Goal: Download file/media

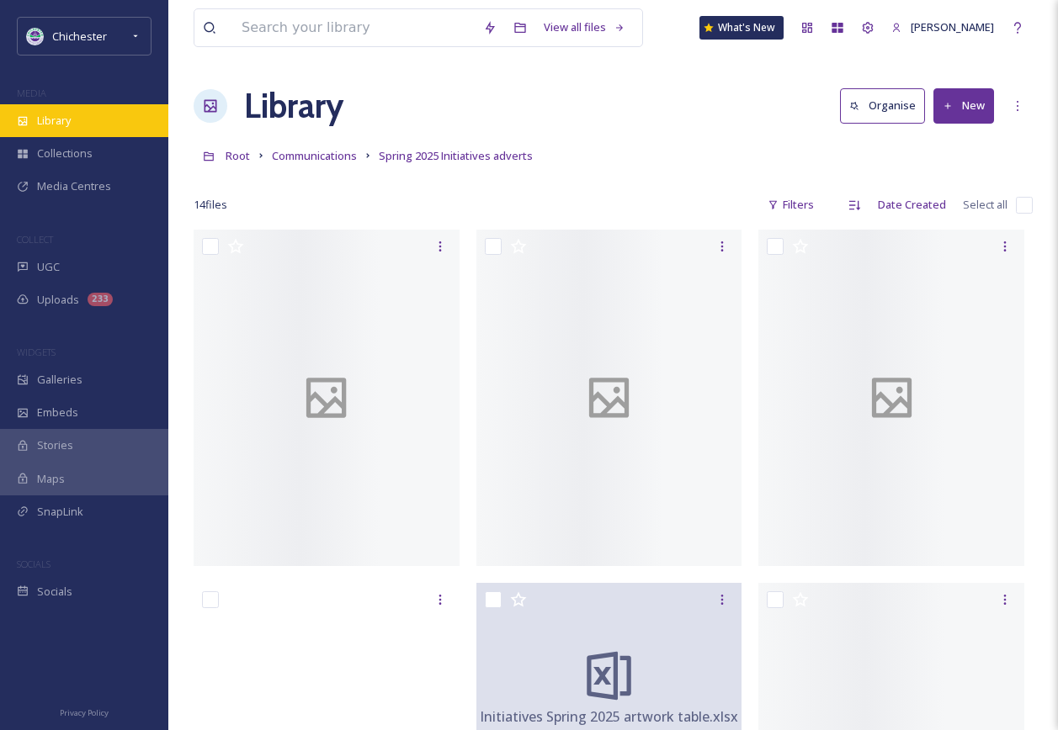
click at [80, 114] on div "Library" at bounding box center [84, 120] width 168 height 33
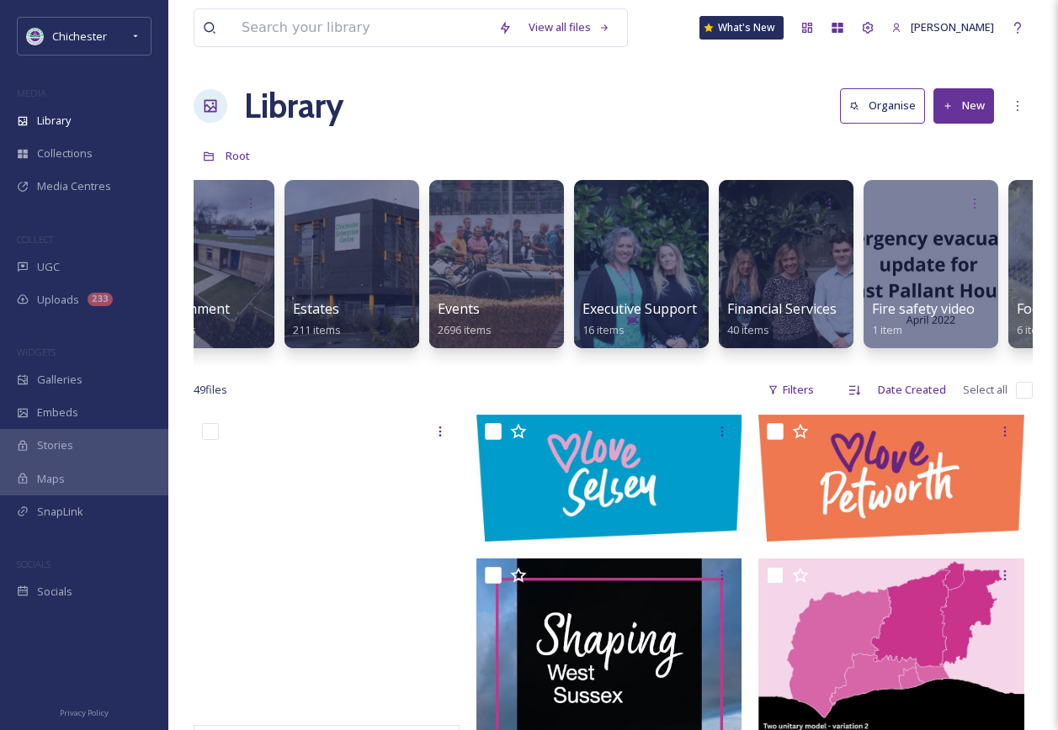
scroll to position [0, 3010]
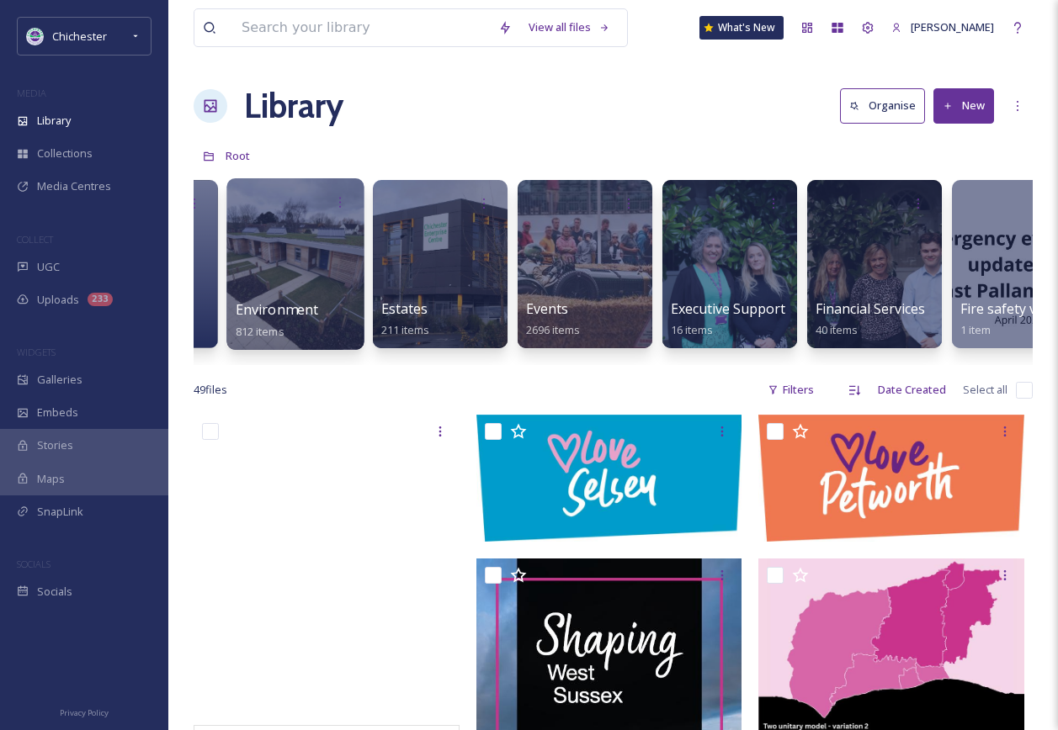
click at [309, 259] on div at bounding box center [294, 264] width 137 height 172
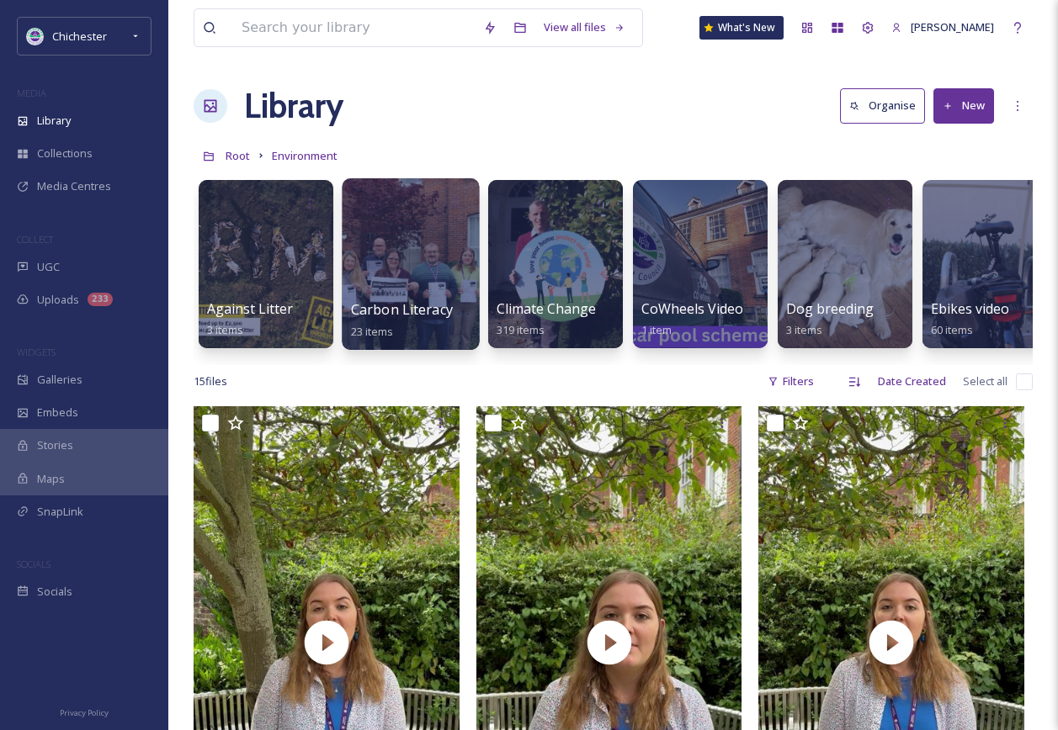
click at [423, 284] on div at bounding box center [410, 264] width 137 height 172
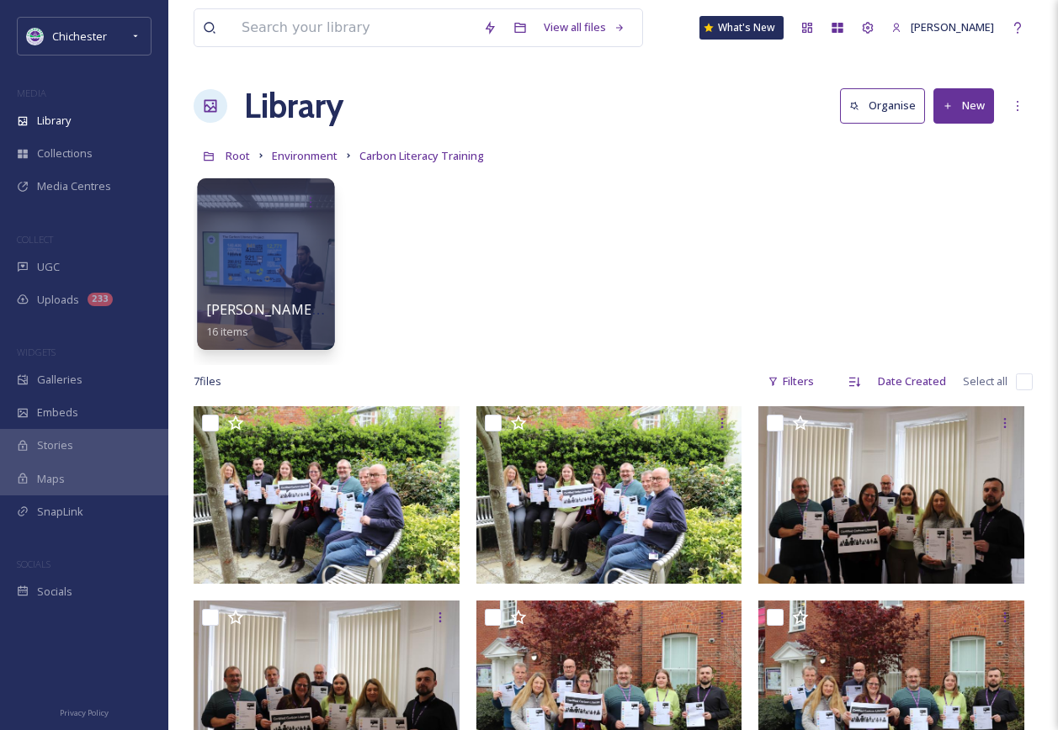
click at [270, 279] on div at bounding box center [265, 264] width 137 height 172
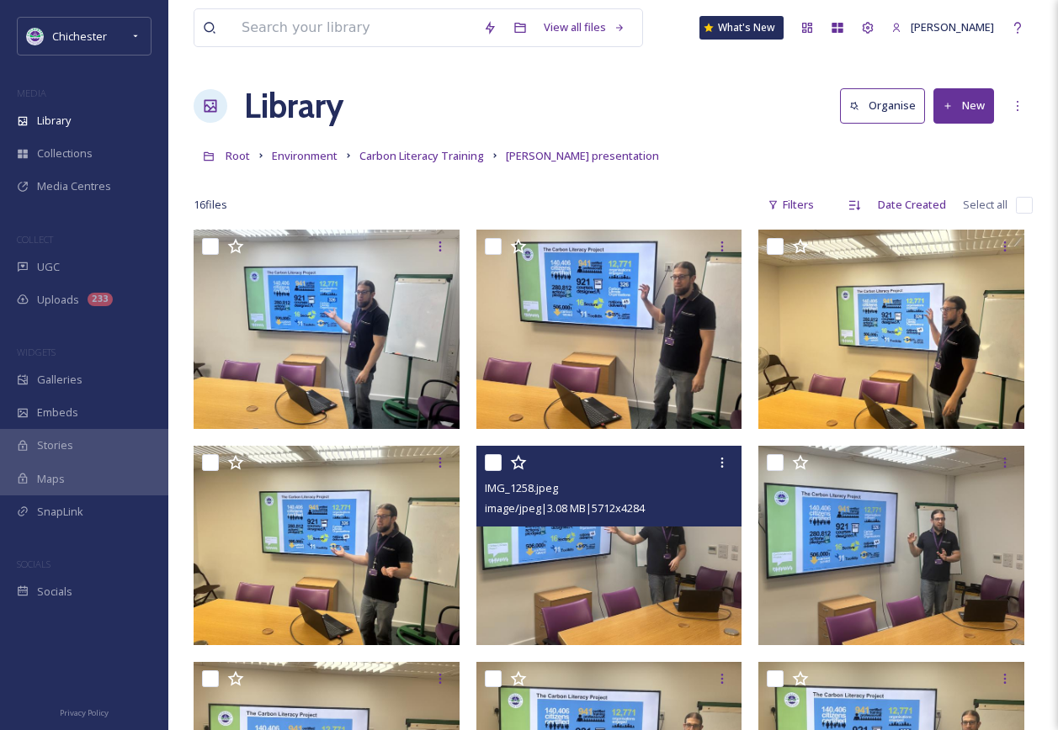
scroll to position [84, 0]
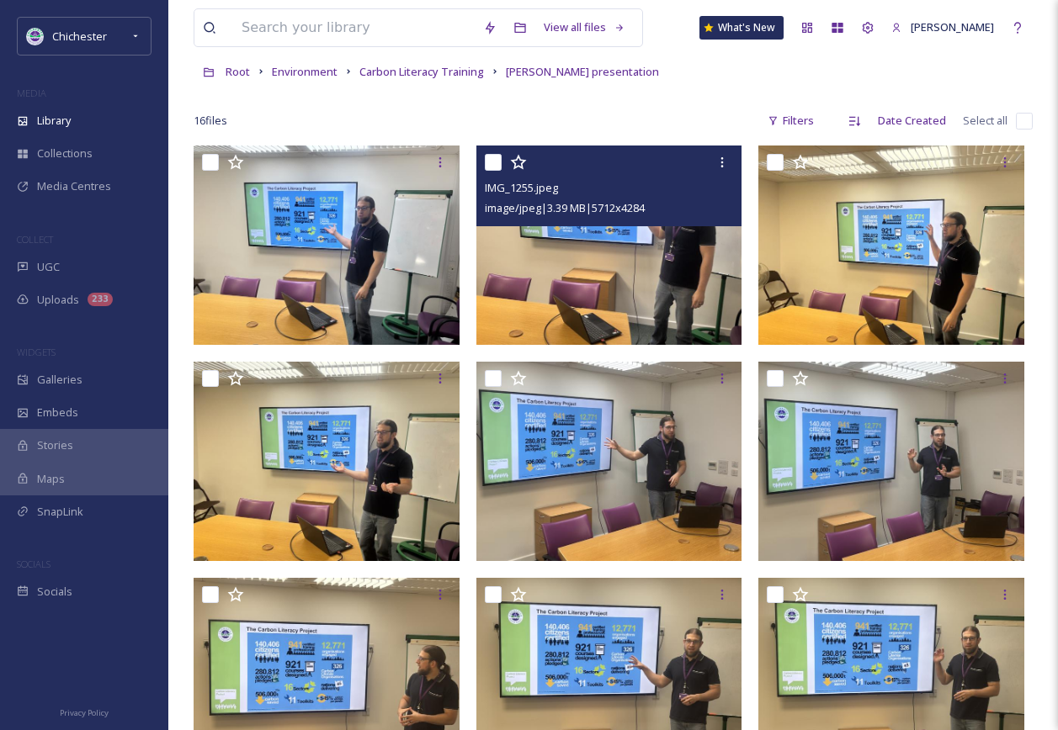
click at [607, 284] on img at bounding box center [609, 245] width 266 height 199
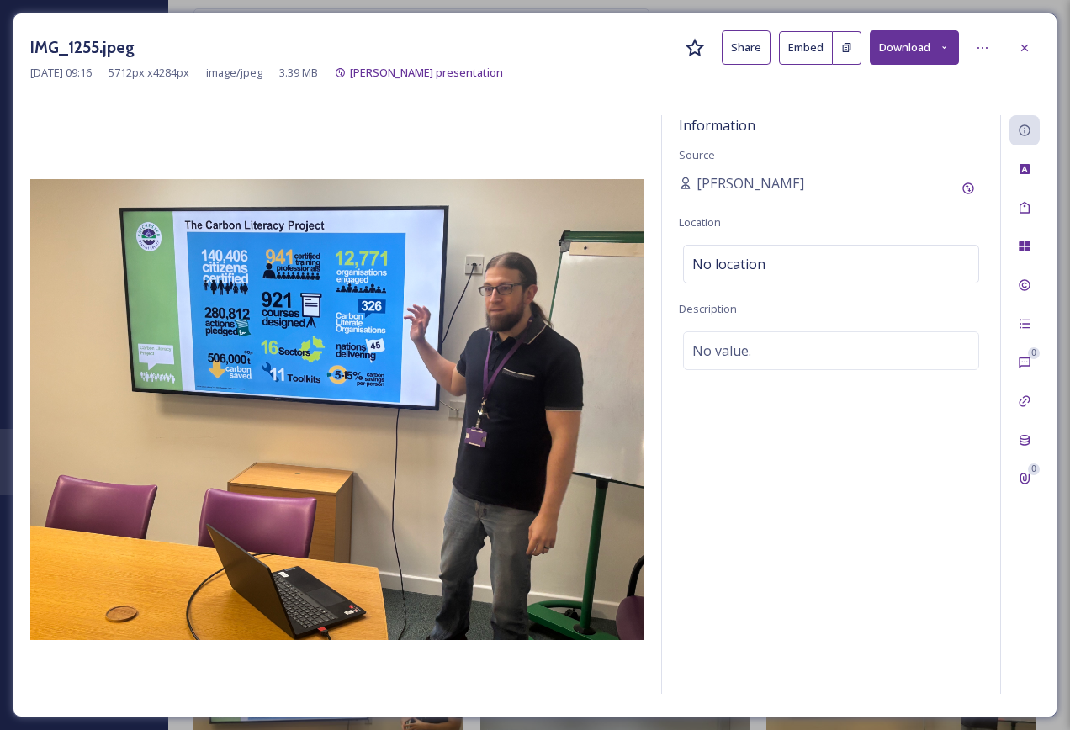
click at [1012, 55] on div at bounding box center [1025, 48] width 30 height 30
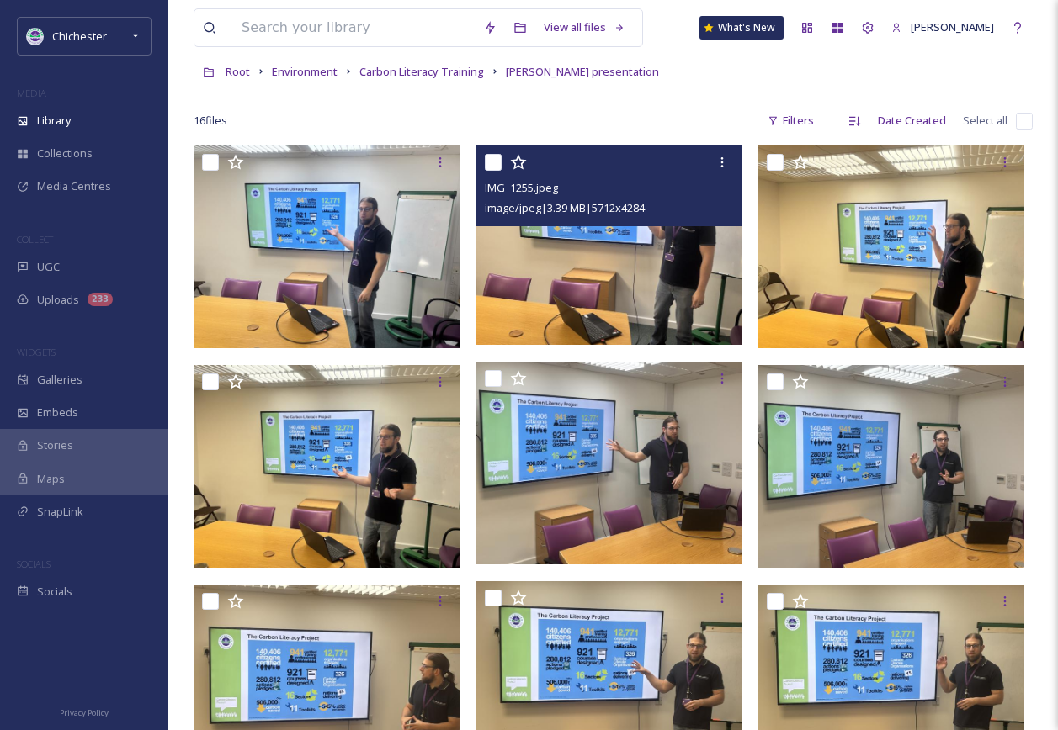
click at [1025, 126] on input "checkbox" at bounding box center [1024, 121] width 17 height 17
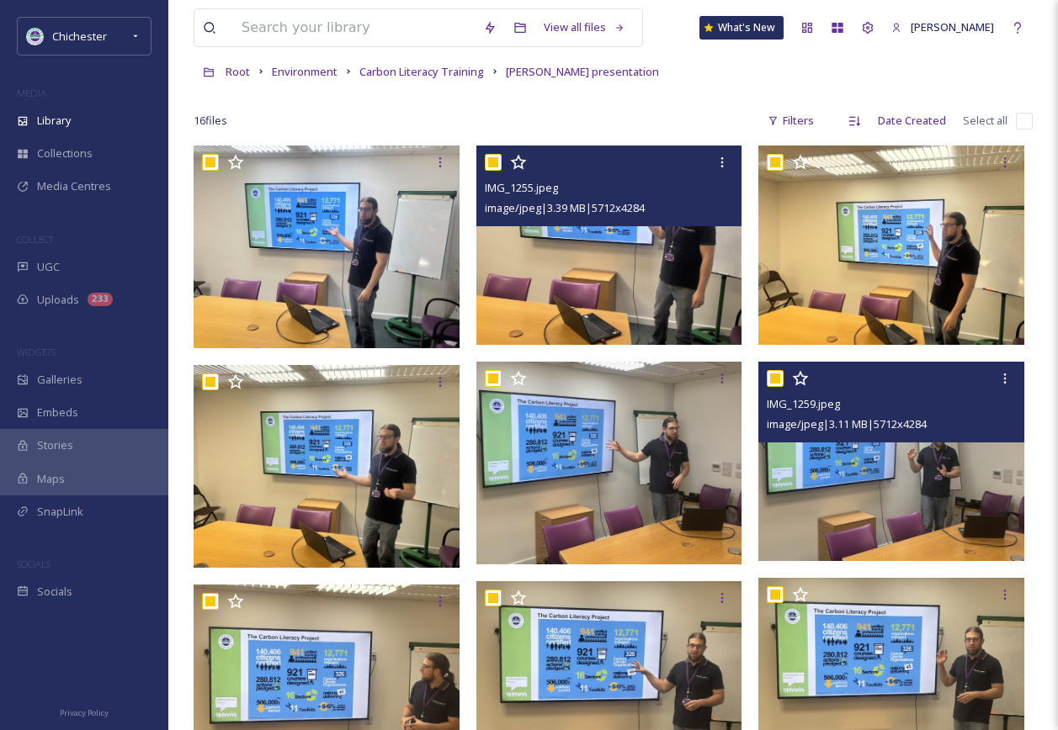
checkbox input "true"
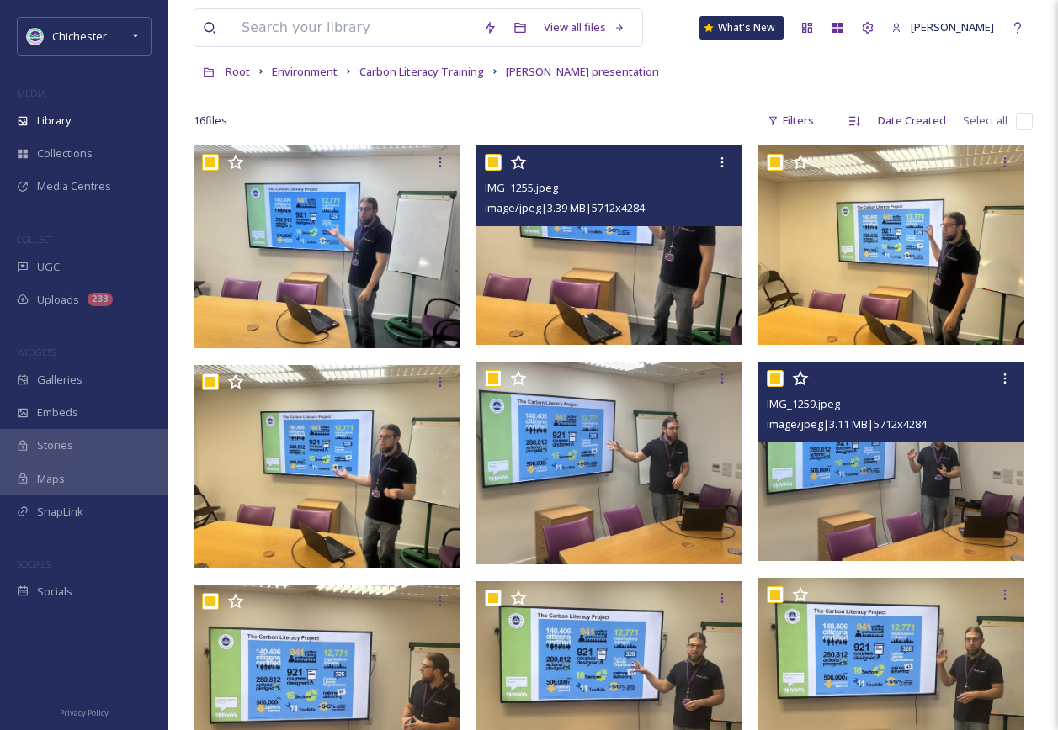
checkbox input "true"
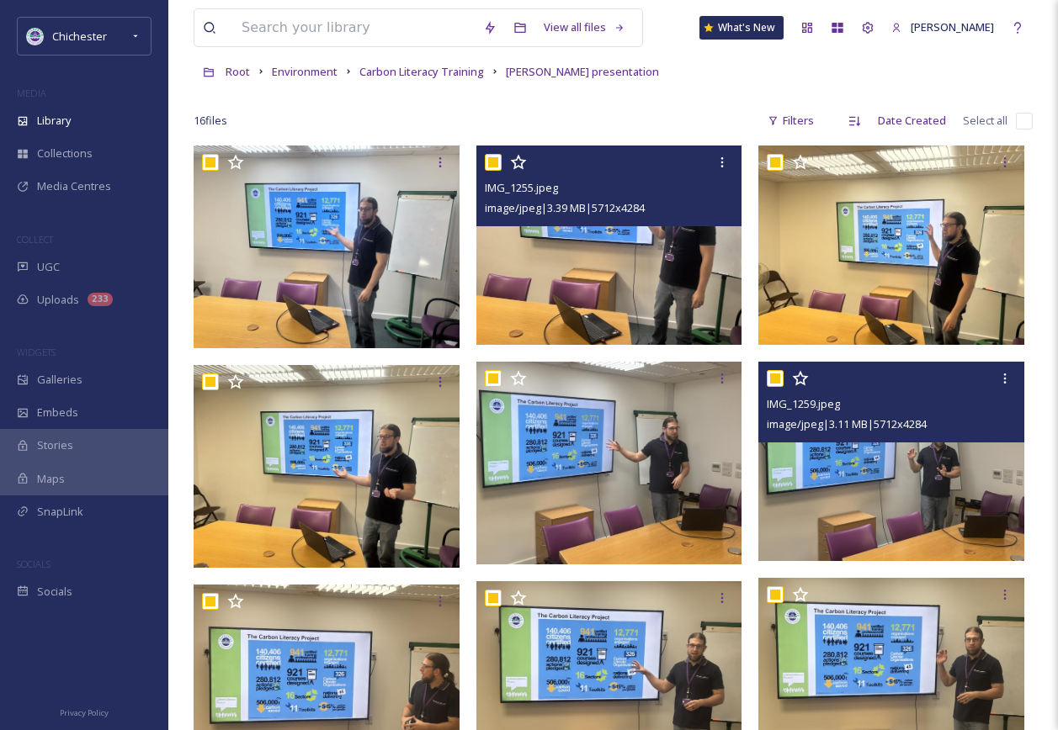
checkbox input "true"
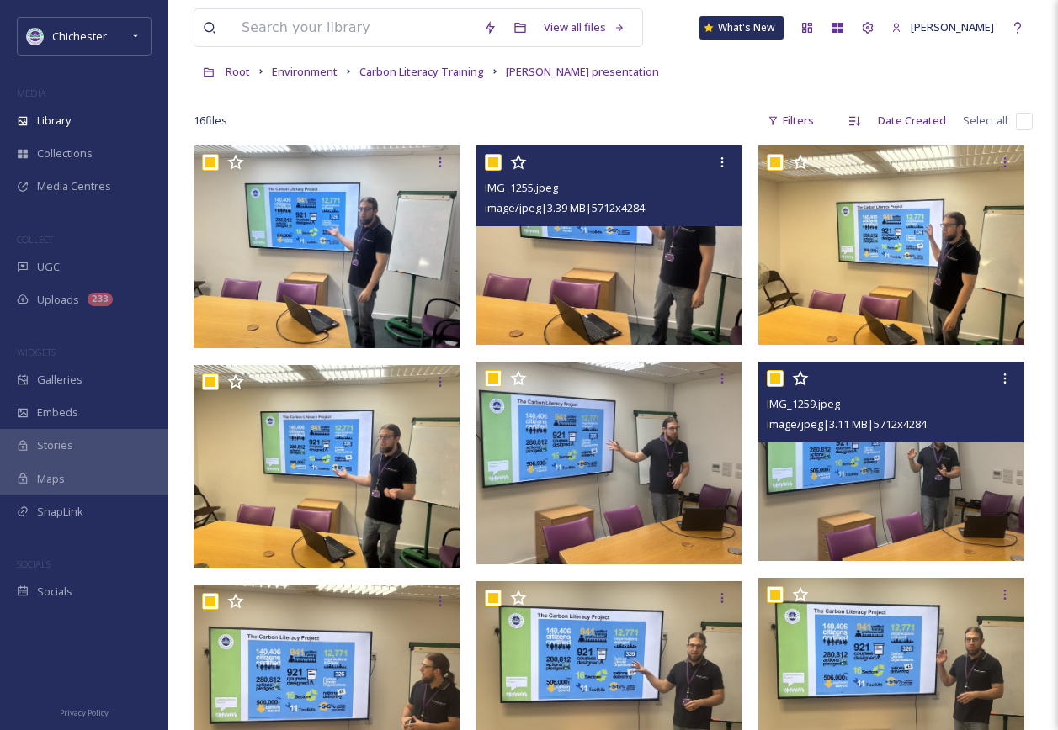
checkbox input "true"
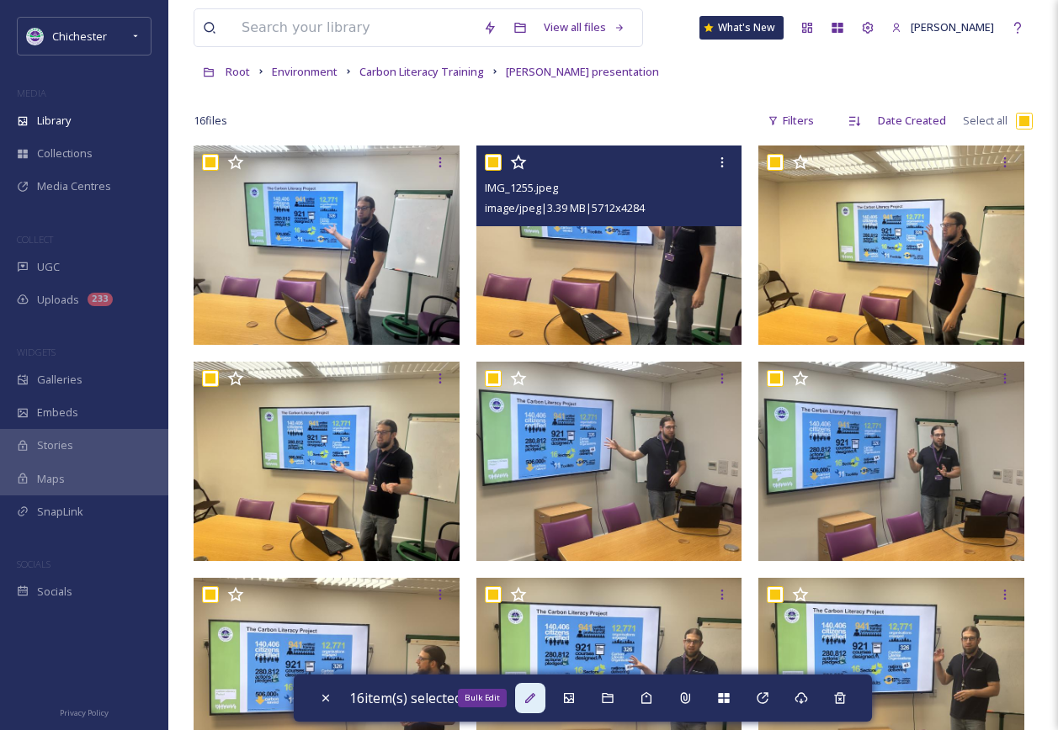
click at [523, 700] on div "Bulk Edit" at bounding box center [530, 698] width 30 height 30
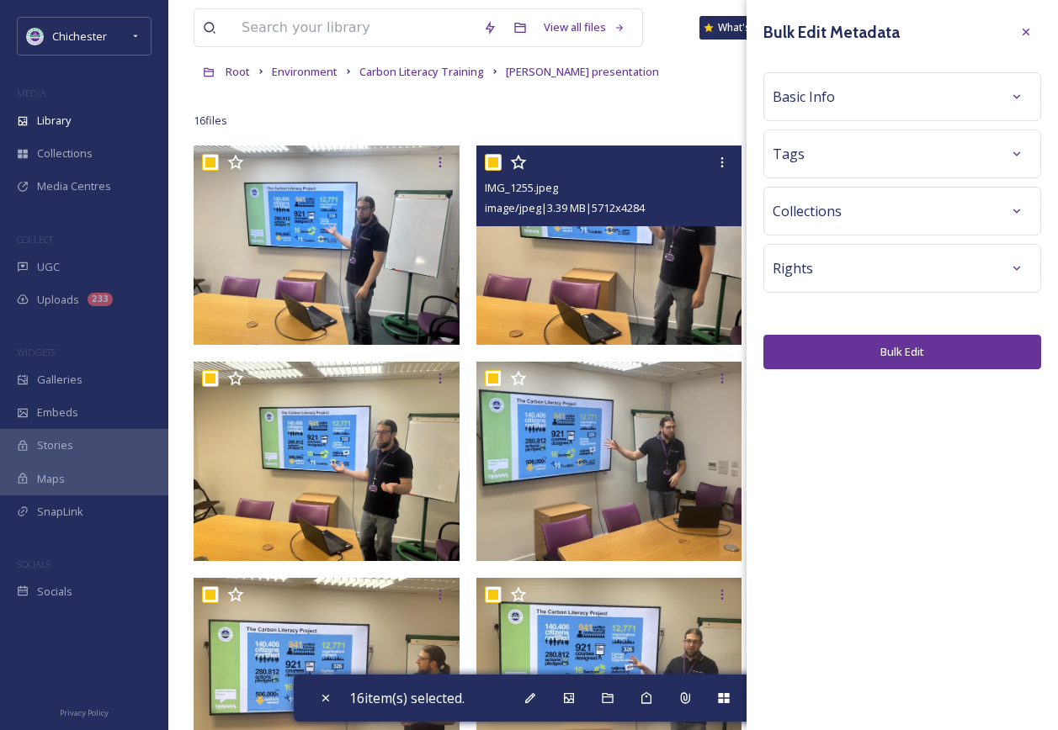
click at [1034, 83] on div "Basic Info" at bounding box center [902, 96] width 278 height 49
click at [1032, 86] on div "Basic Info" at bounding box center [902, 96] width 278 height 49
click at [1028, 89] on div at bounding box center [1016, 97] width 30 height 30
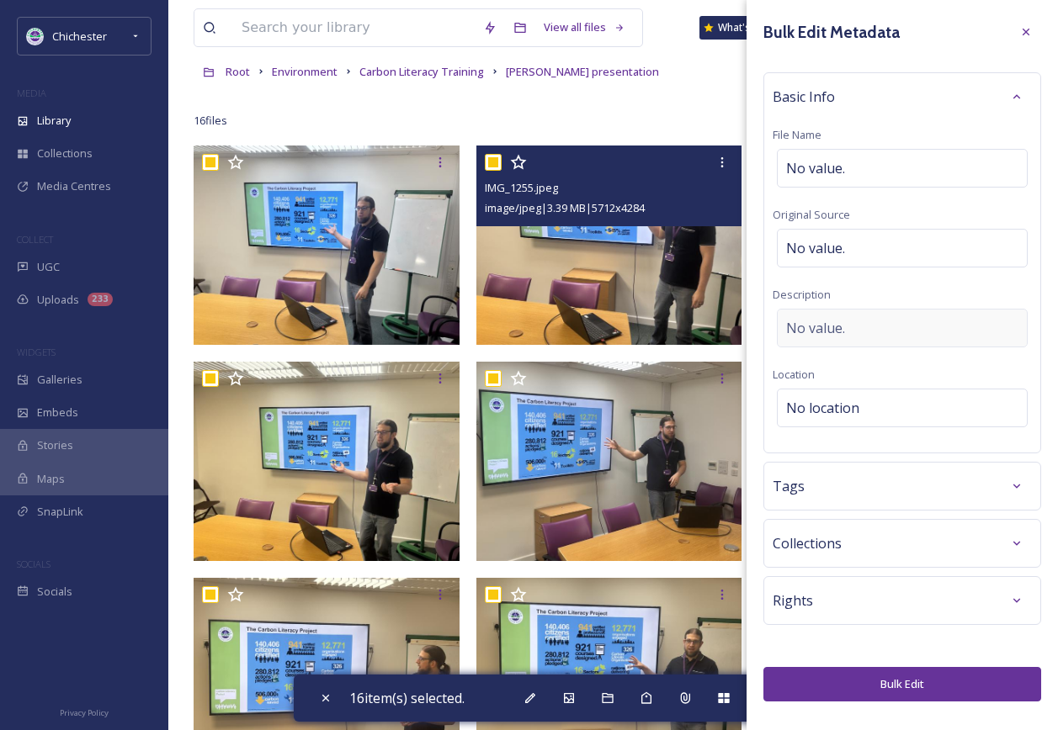
click at [889, 315] on div "No value." at bounding box center [902, 328] width 251 height 39
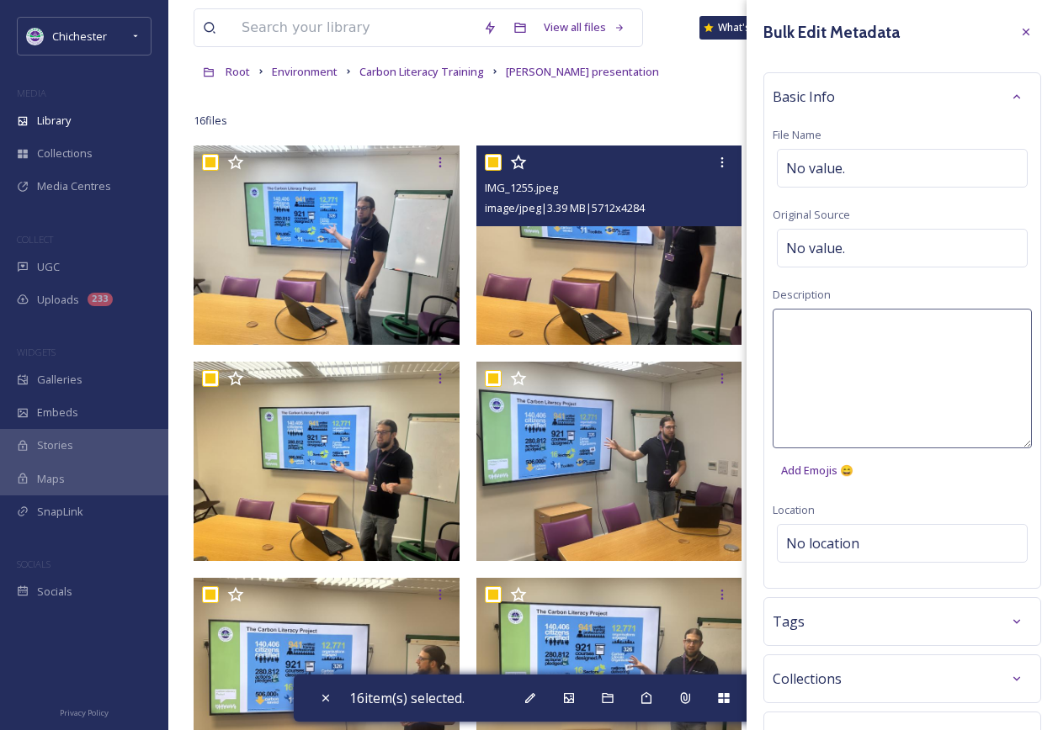
click at [872, 335] on textarea at bounding box center [902, 379] width 259 height 140
type textarea "[PERSON_NAME] giving a Carbon Literacy training presentation"
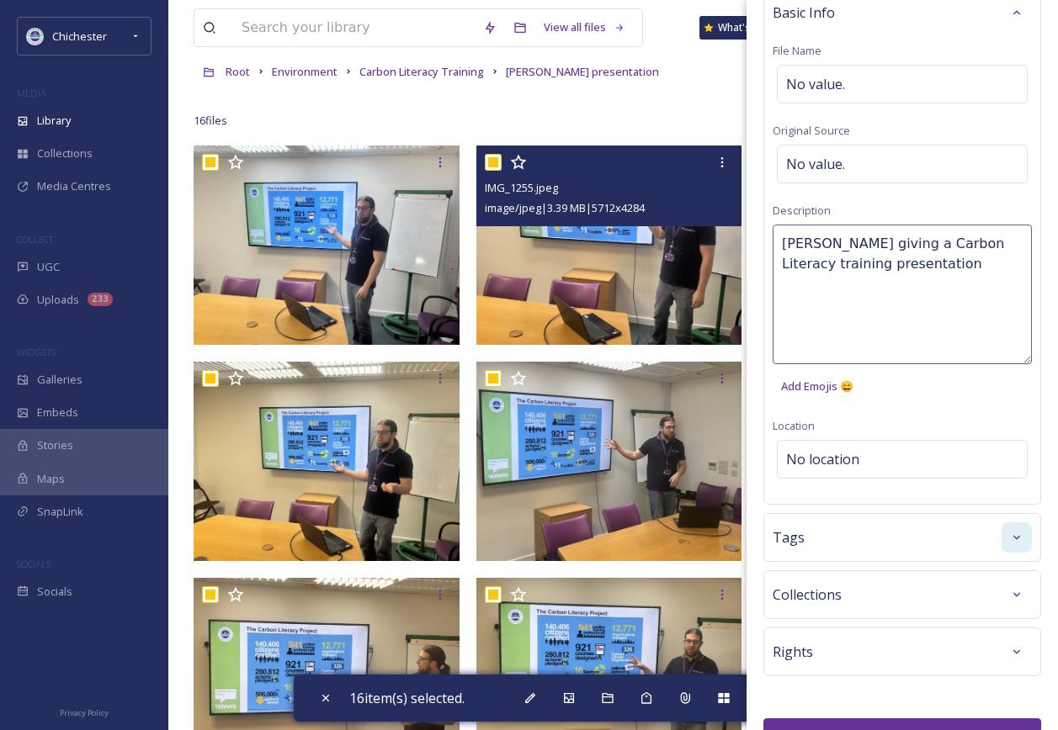
click at [1010, 532] on div "Bulk Edit Metadata Basic Info File Name No value. Original Source No value. Des…" at bounding box center [901, 343] width 311 height 854
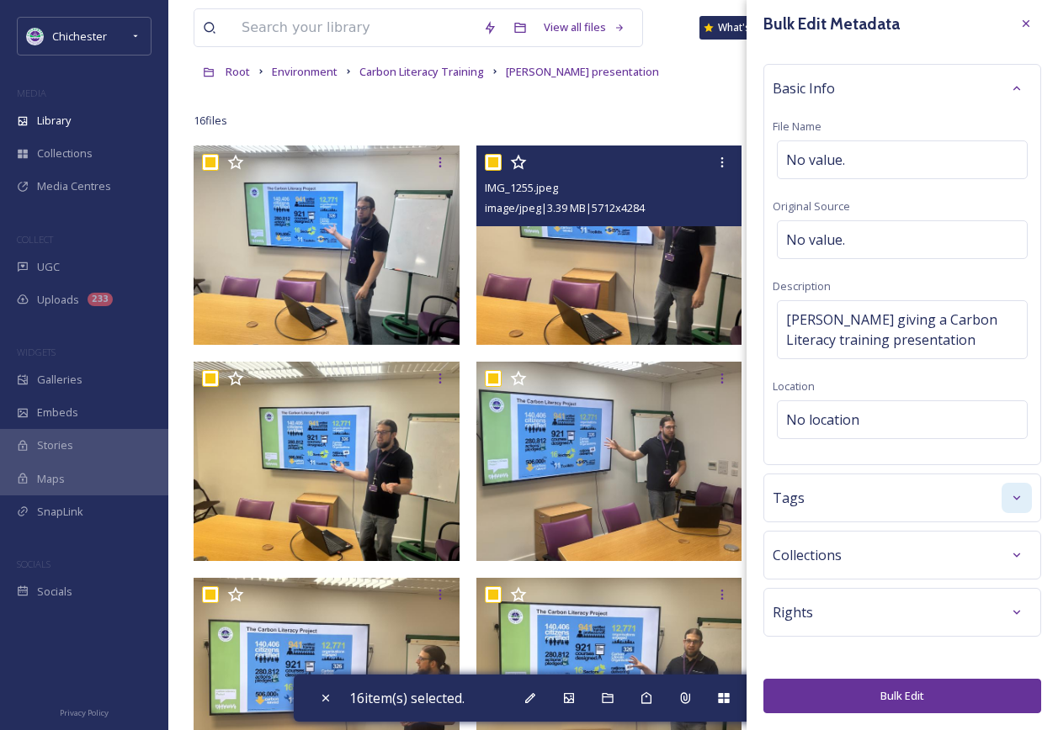
click at [1010, 502] on icon at bounding box center [1016, 497] width 13 height 13
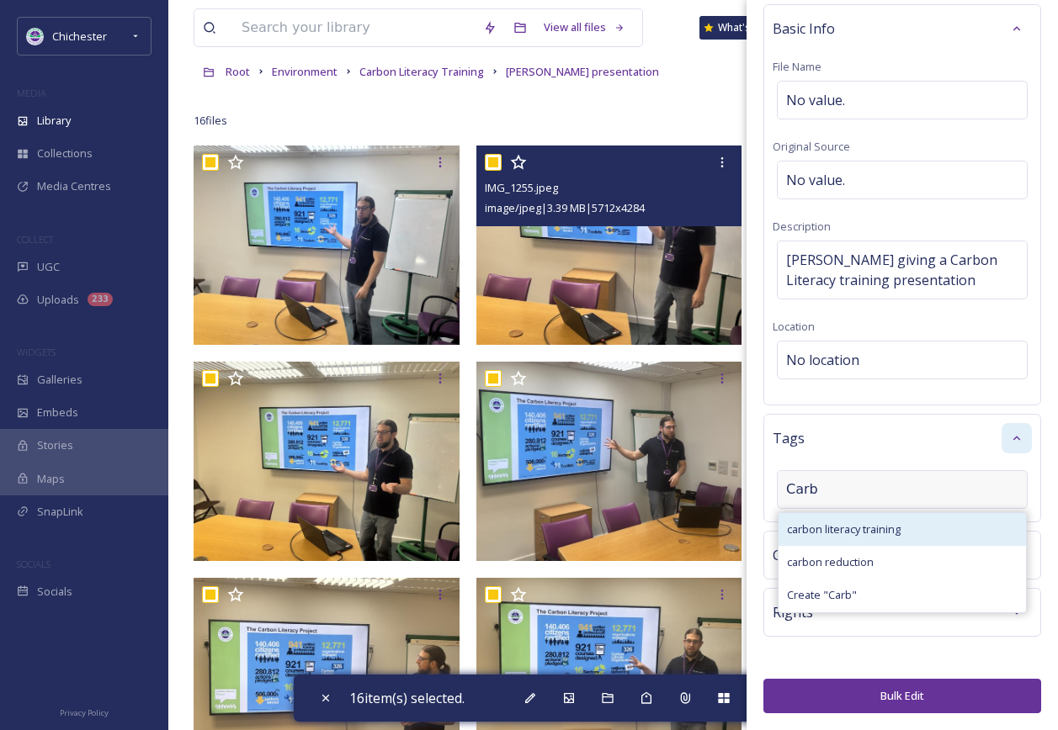
type input "Carb"
click at [895, 526] on span "carbon literacy training" at bounding box center [844, 530] width 114 height 16
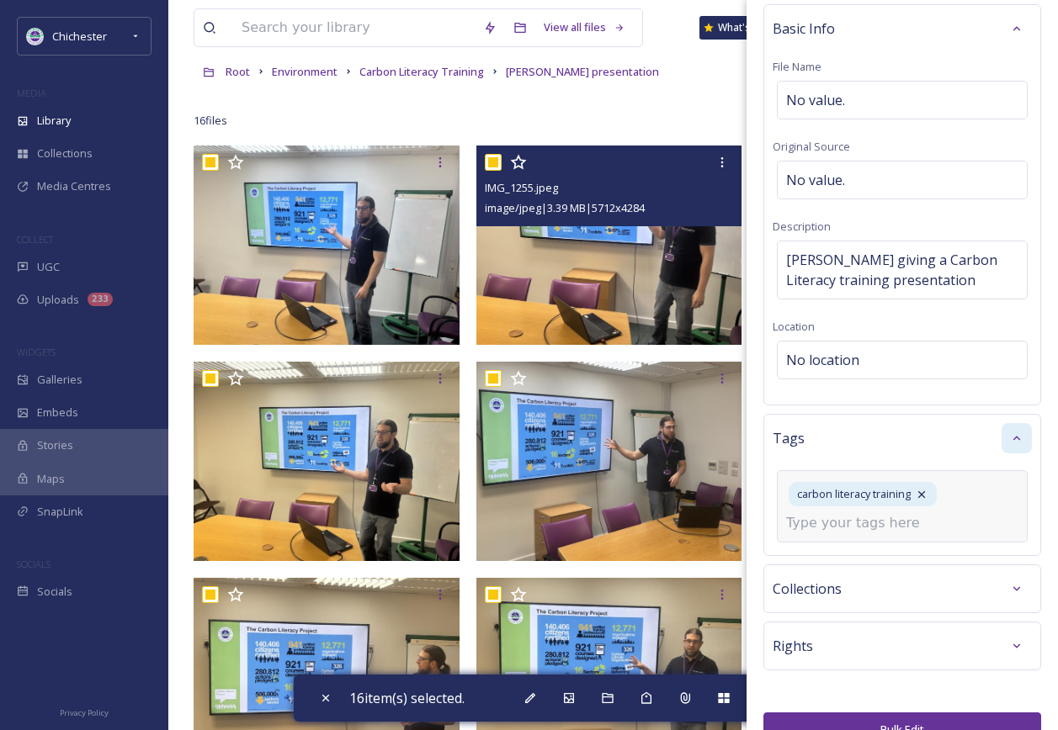
click at [891, 520] on input at bounding box center [870, 523] width 168 height 20
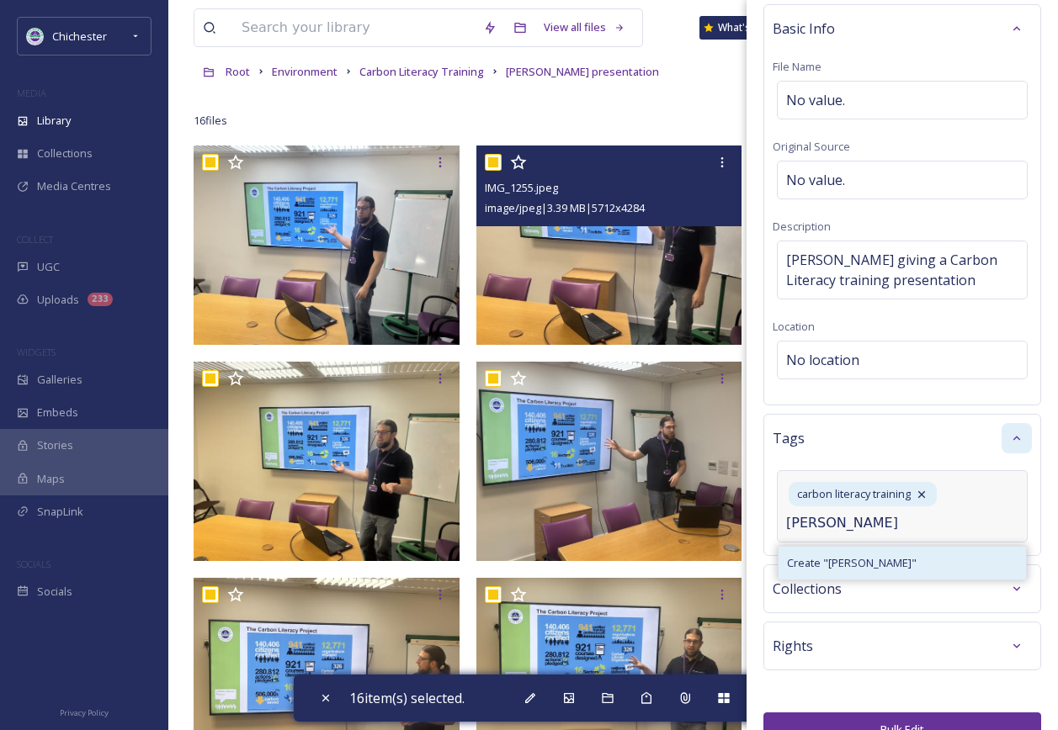
type input "[PERSON_NAME]"
click at [884, 551] on div "Create " [PERSON_NAME] "" at bounding box center [901, 563] width 247 height 33
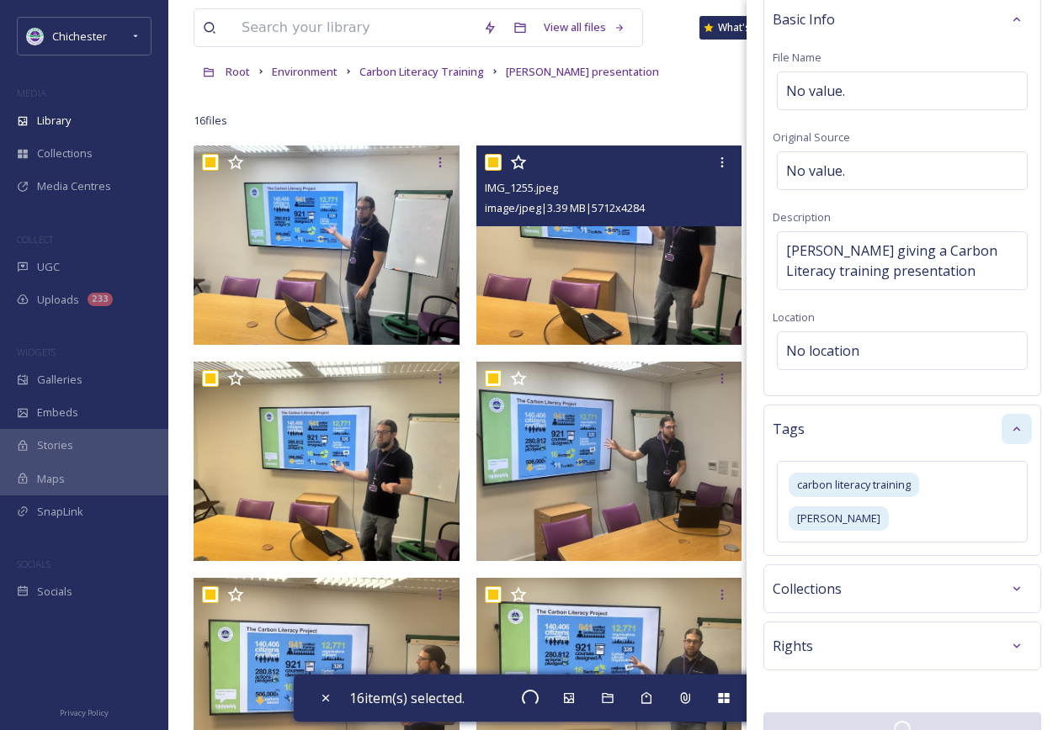
scroll to position [77, 0]
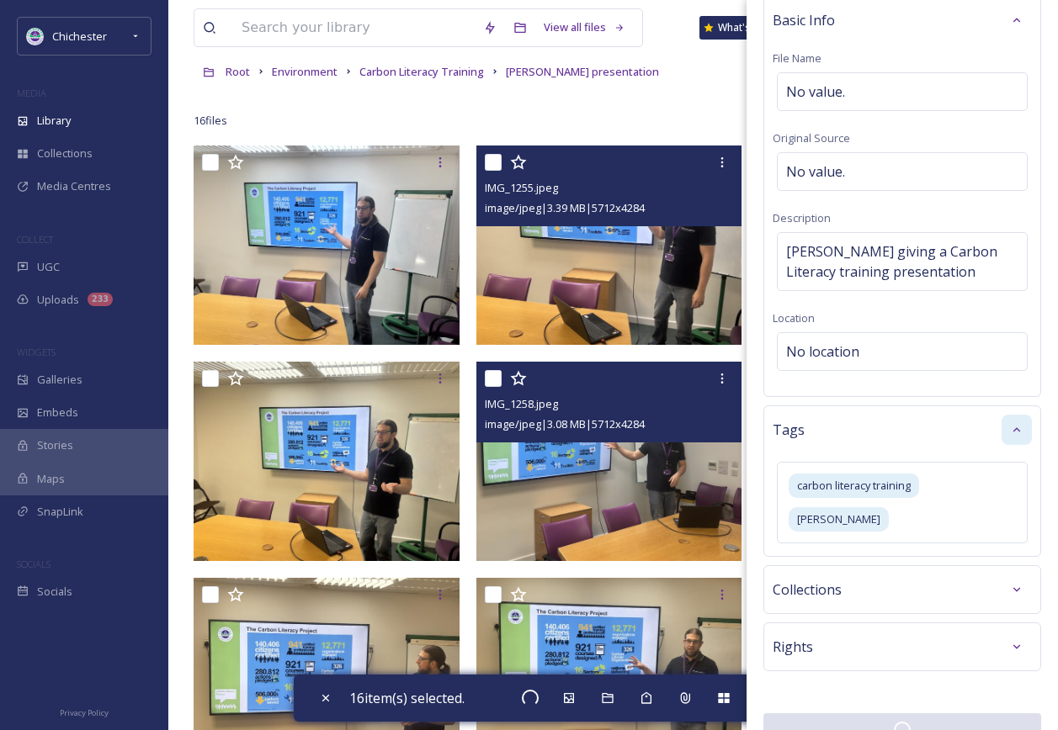
checkbox input "false"
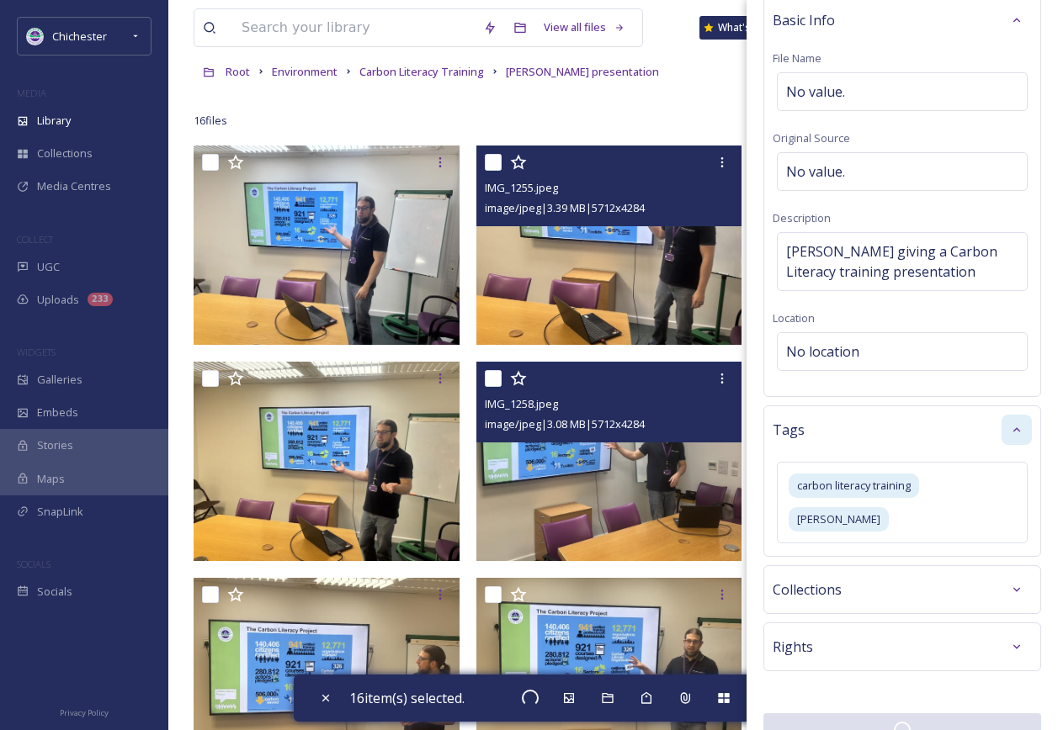
checkbox input "false"
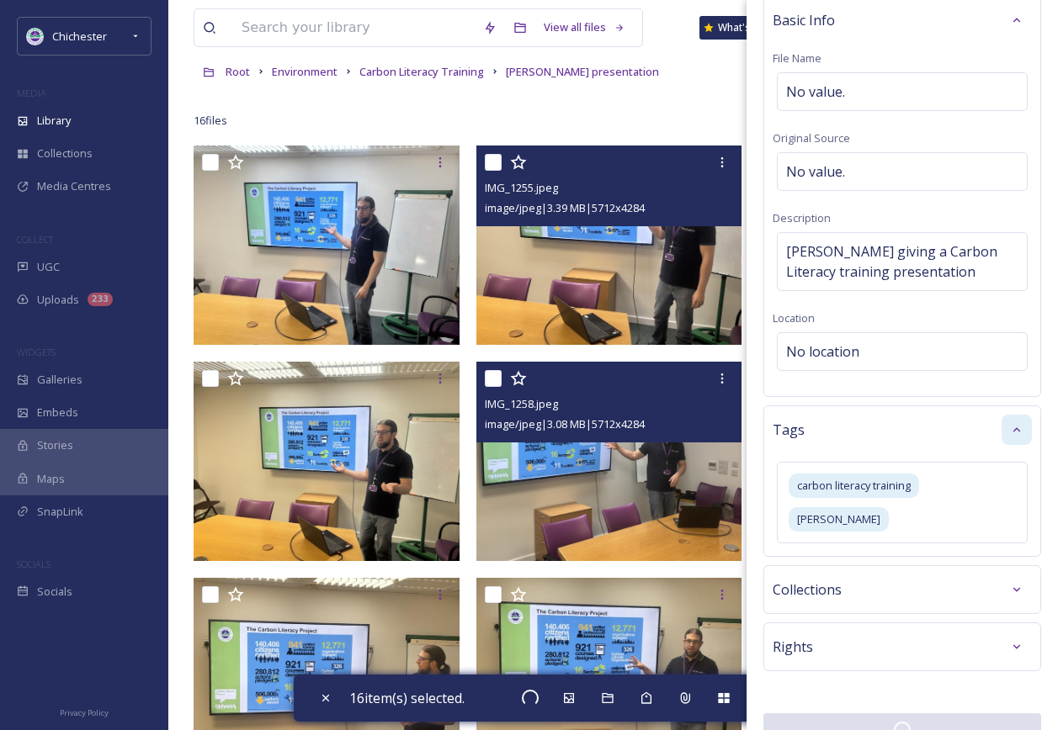
checkbox input "false"
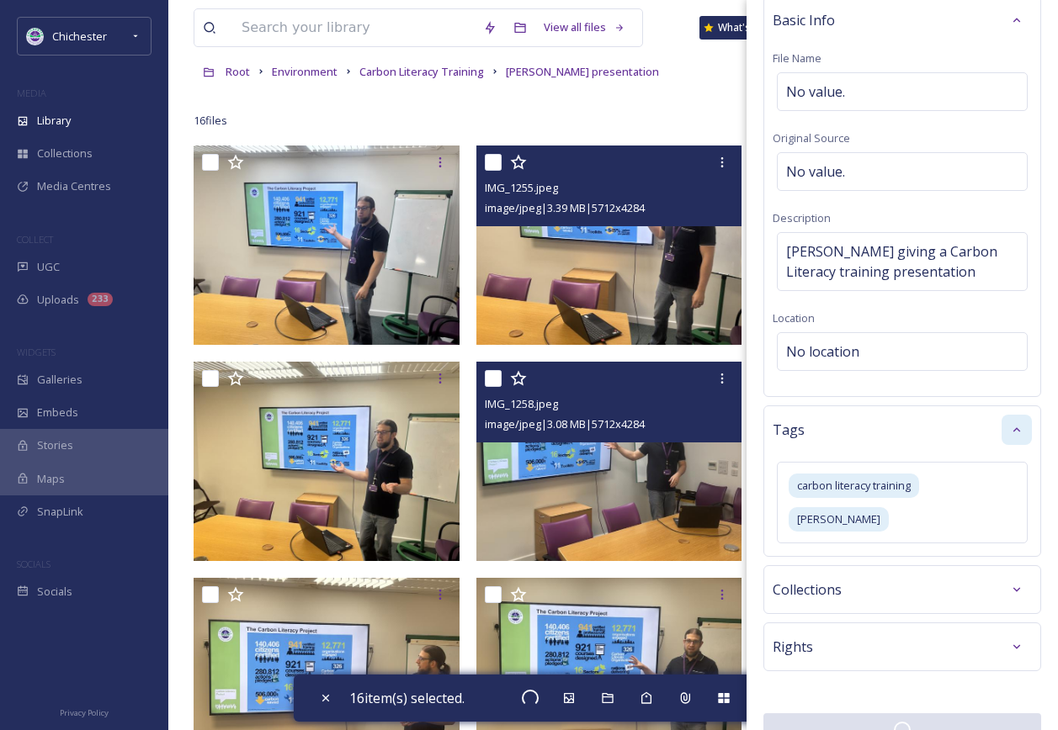
checkbox input "false"
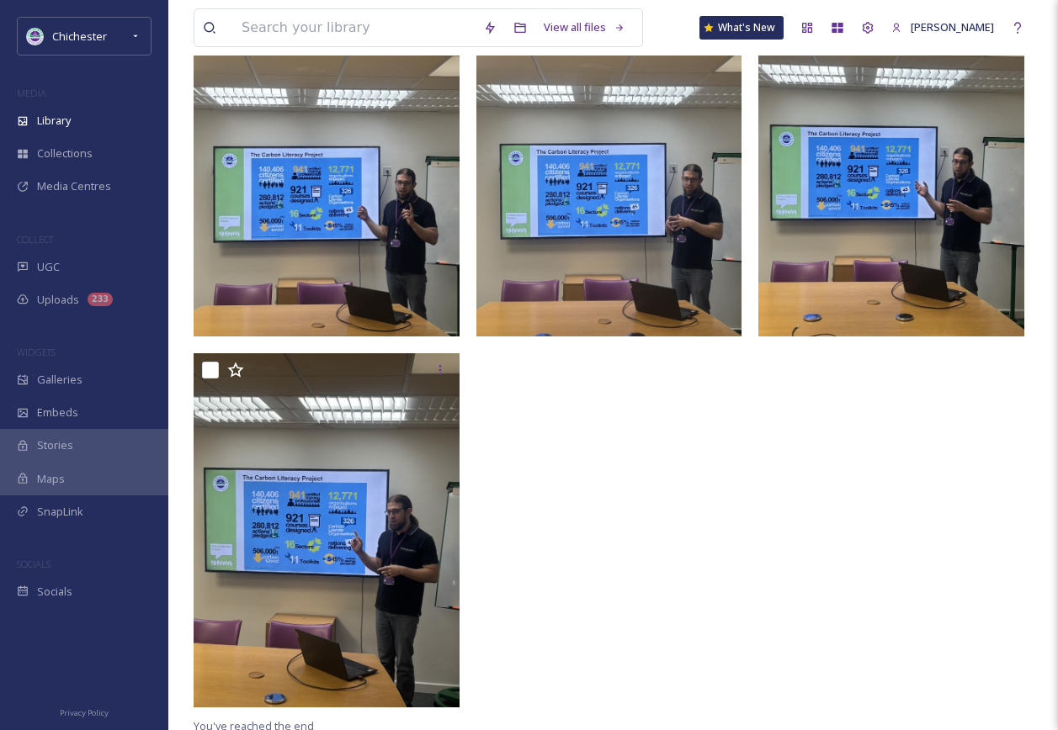
scroll to position [1274, 0]
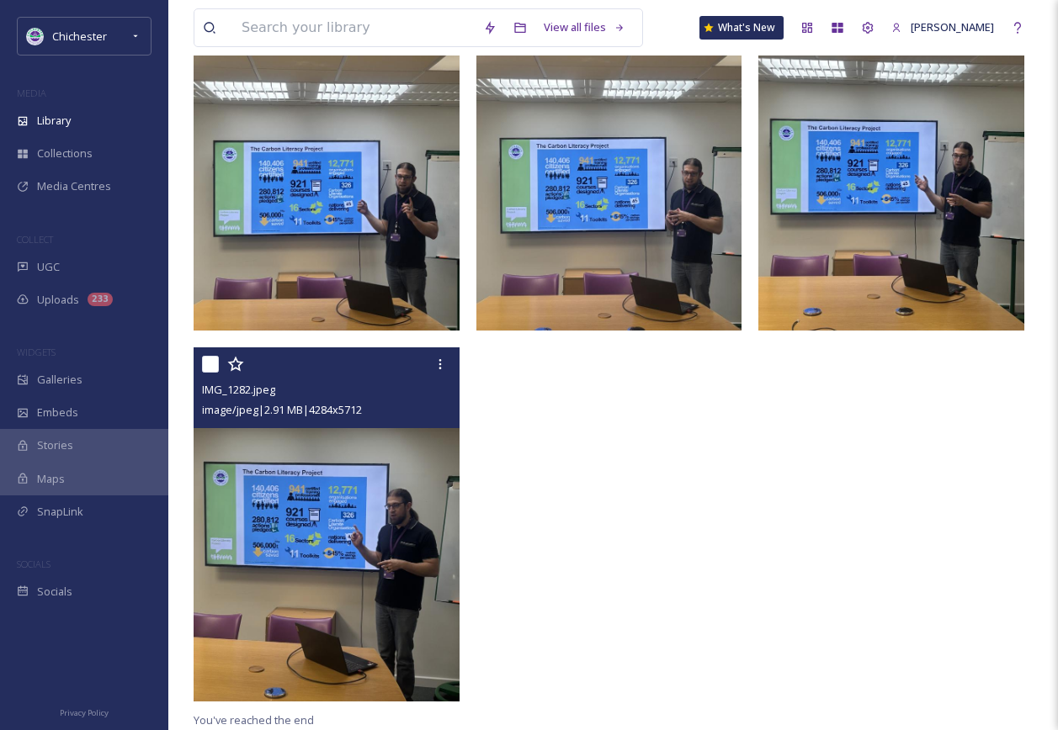
click at [332, 580] on img at bounding box center [327, 525] width 266 height 354
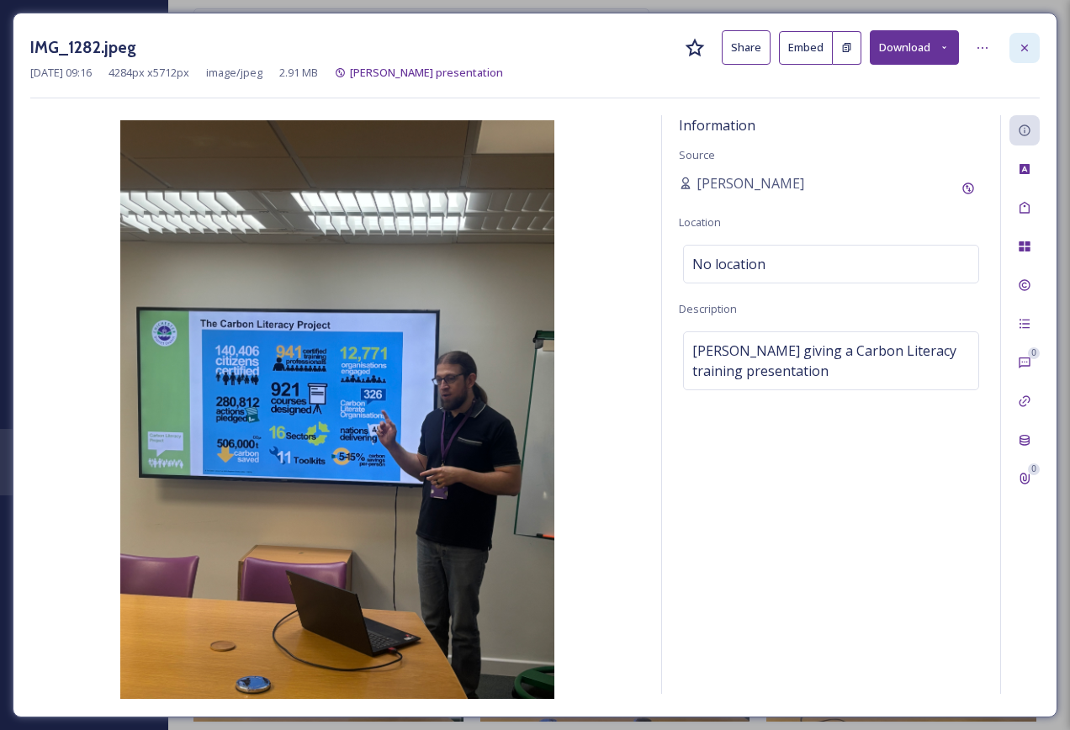
click at [1013, 54] on div at bounding box center [1025, 48] width 30 height 30
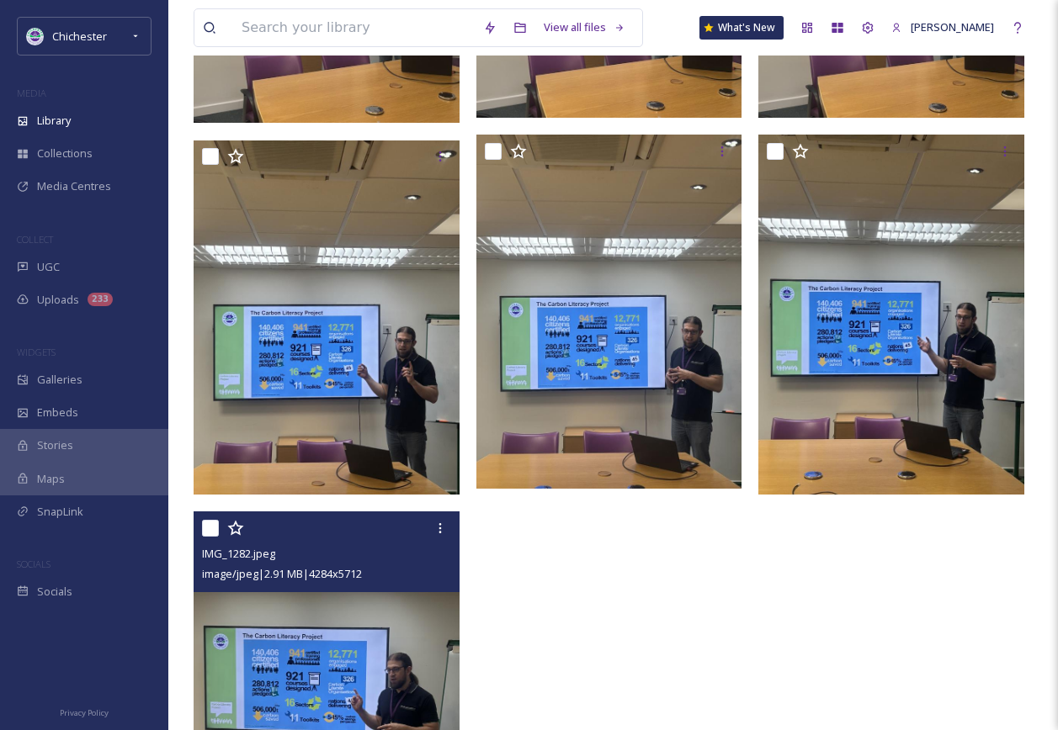
scroll to position [1289, 0]
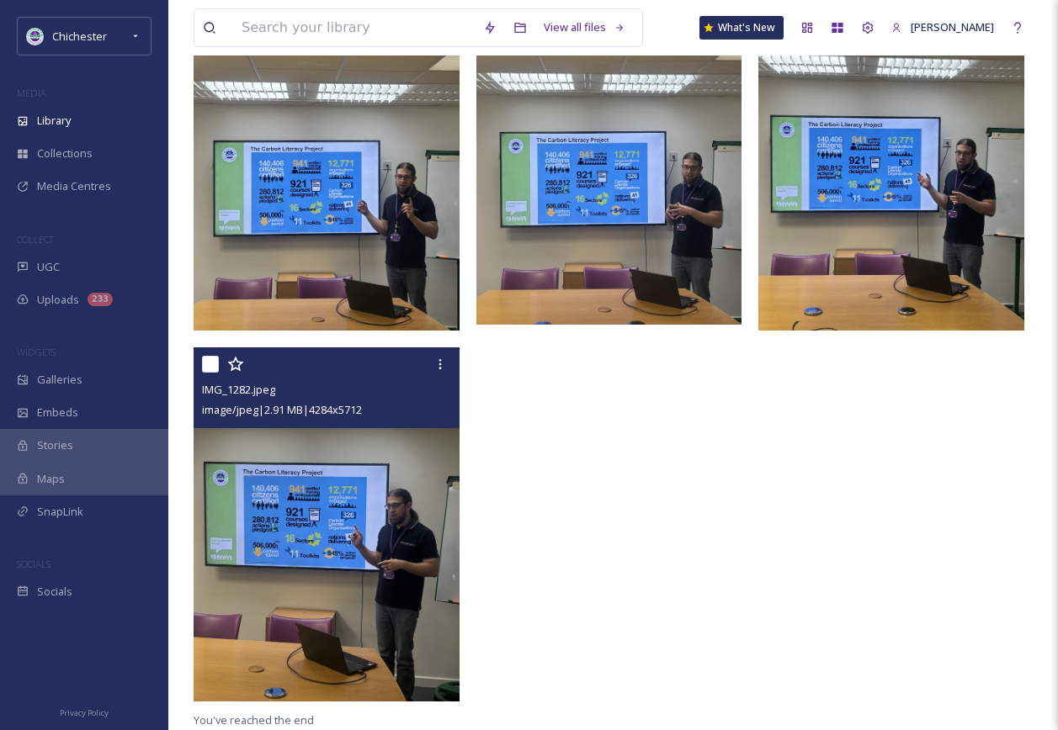
click at [210, 368] on input "checkbox" at bounding box center [210, 364] width 17 height 17
checkbox input "true"
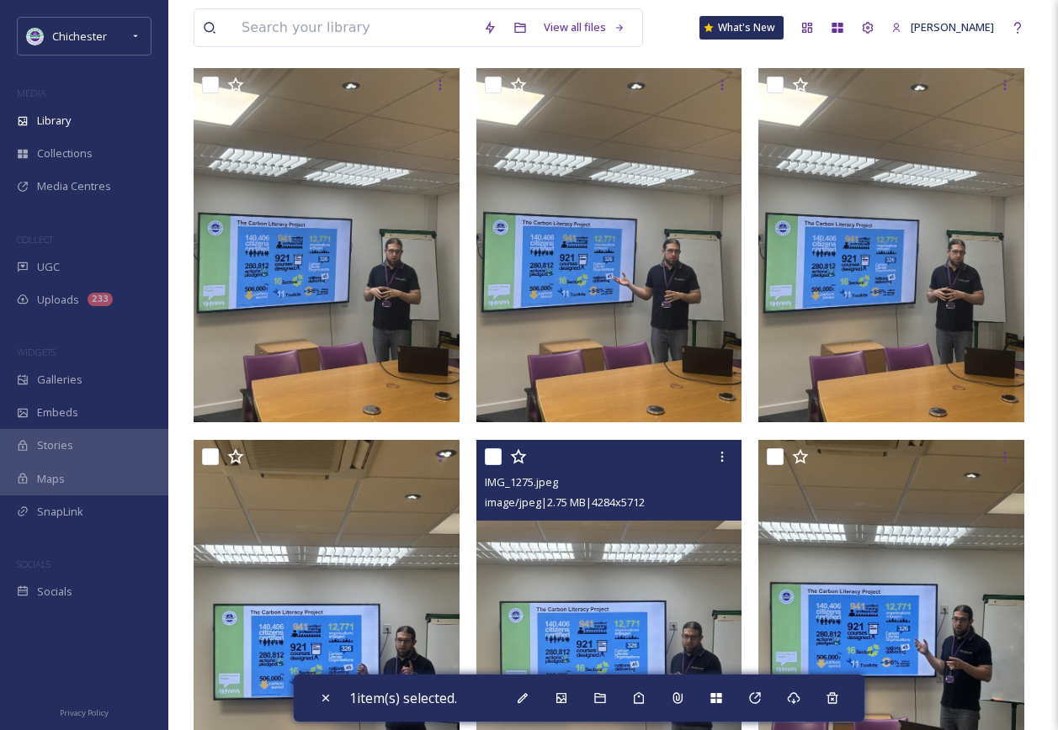
scroll to position [685, 0]
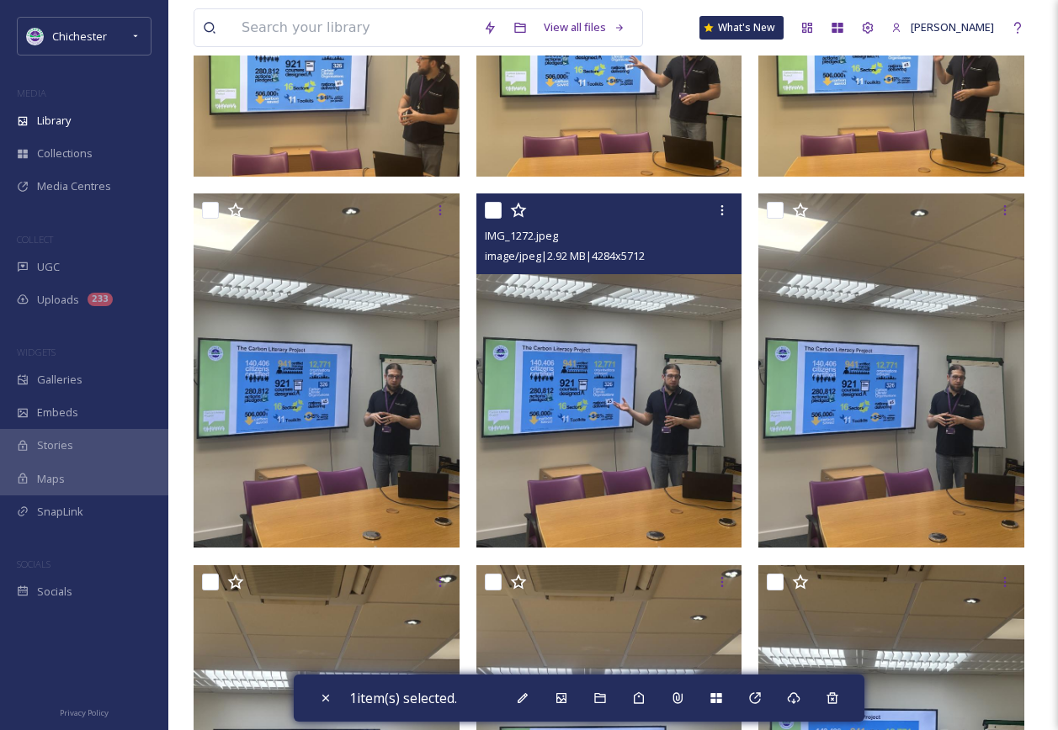
click at [608, 376] on img at bounding box center [609, 371] width 266 height 354
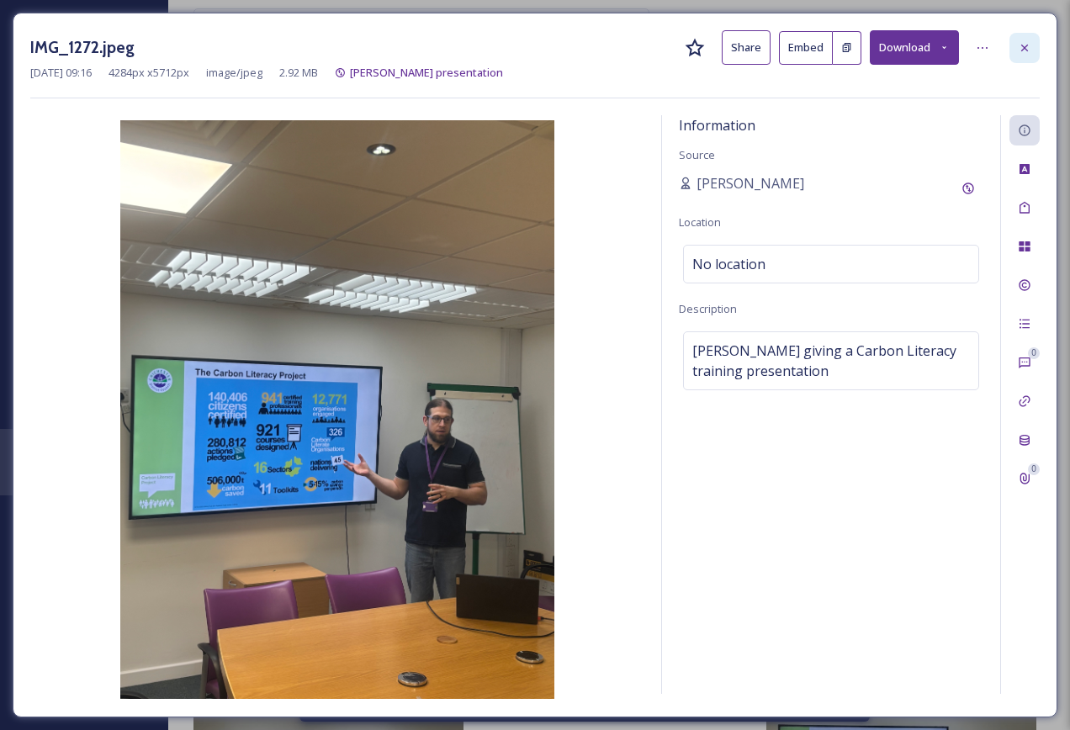
click at [1020, 46] on icon at bounding box center [1024, 47] width 13 height 13
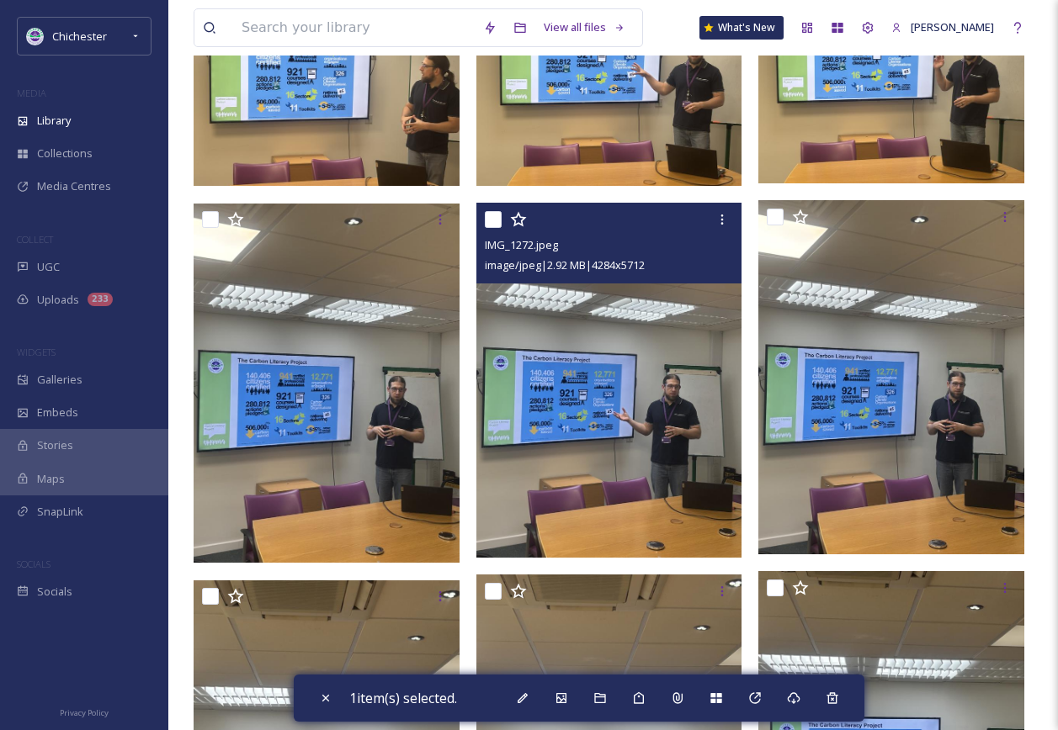
click at [486, 218] on input "checkbox" at bounding box center [493, 219] width 17 height 17
checkbox input "true"
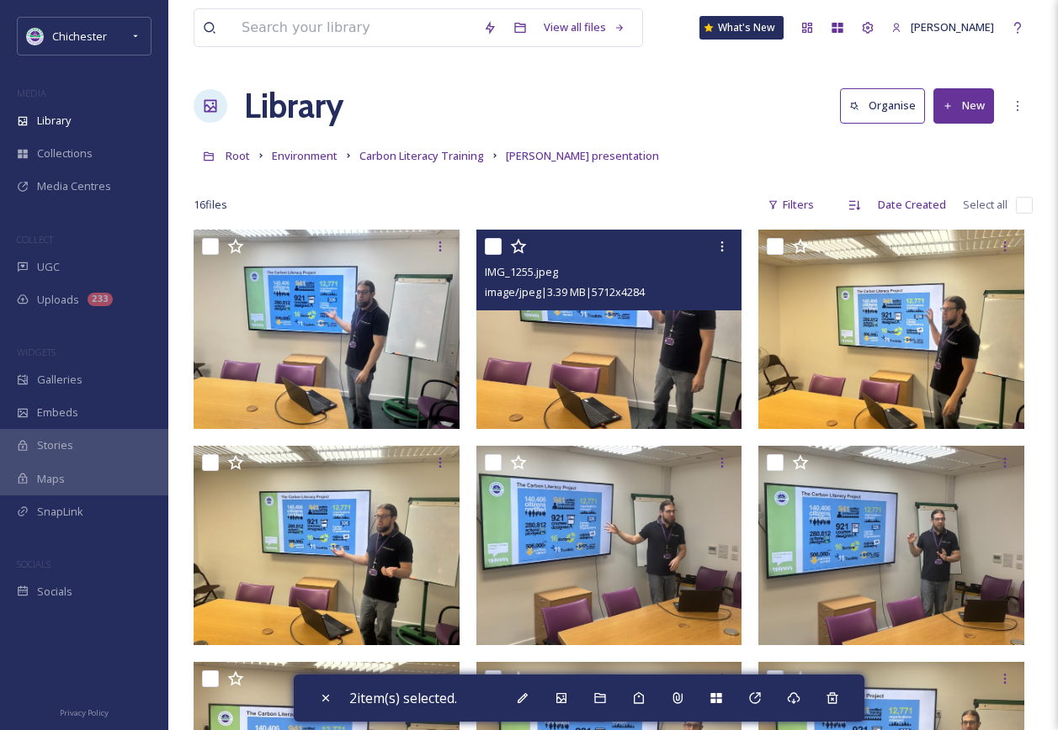
click at [497, 245] on input "checkbox" at bounding box center [493, 246] width 17 height 17
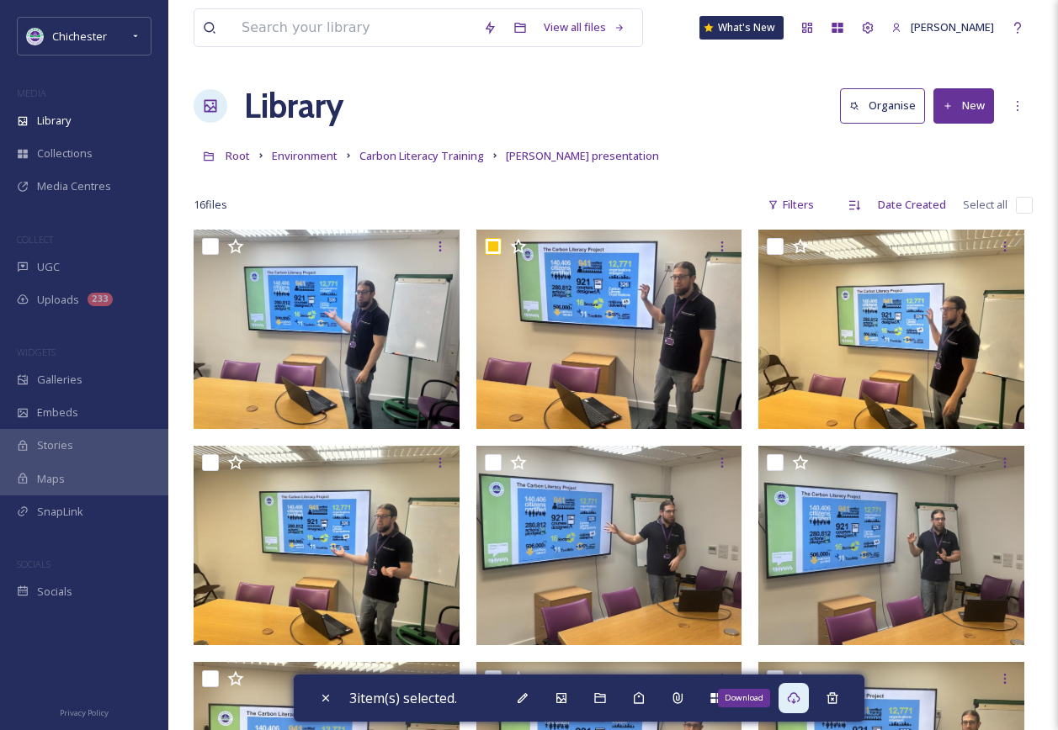
click at [798, 689] on div "Download" at bounding box center [793, 698] width 30 height 30
click at [336, 701] on div "Close" at bounding box center [326, 698] width 30 height 30
checkbox input "false"
